Goal: Find contact information: Find contact information

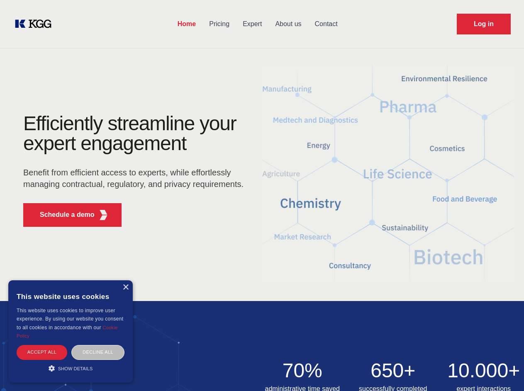
click at [262, 196] on div "Efficiently streamline your expert engagement Benefit from efficient access to …" at bounding box center [136, 174] width 252 height 120
click at [62, 215] on p "Schedule a demo" at bounding box center [67, 215] width 55 height 10
click at [125, 288] on div "× This website uses cookies This website uses cookies to improve user experienc…" at bounding box center [70, 332] width 125 height 103
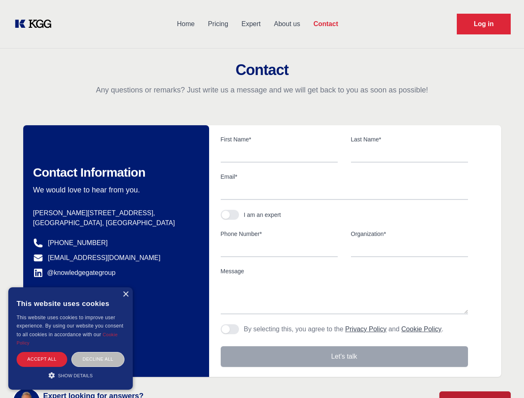
click at [42, 352] on div "Accept all" at bounding box center [42, 359] width 51 height 15
click at [98, 352] on div "Contact Information We would love to hear from you. Postal address [PERSON_NAME…" at bounding box center [116, 251] width 186 height 252
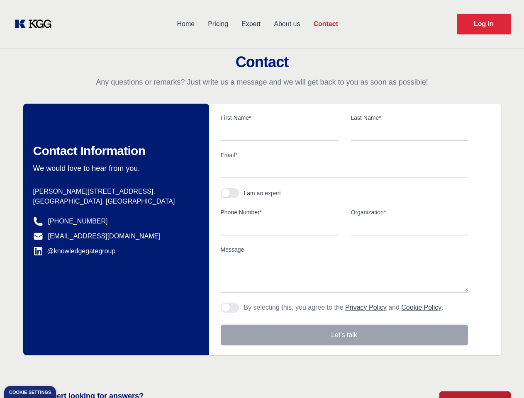
click at [71, 369] on main "Contact Any questions or remarks? Just write us a message and we will get back …" at bounding box center [262, 216] width 524 height 432
